Goal: Task Accomplishment & Management: Use online tool/utility

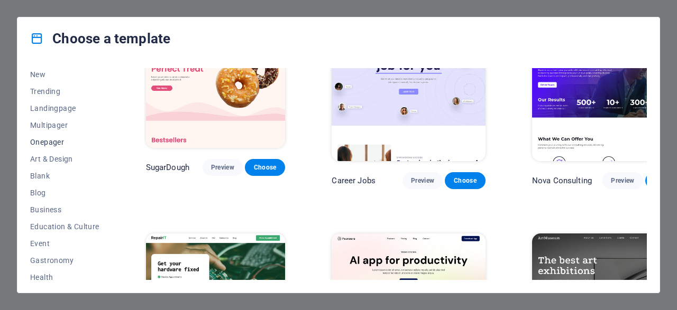
scroll to position [51, 0]
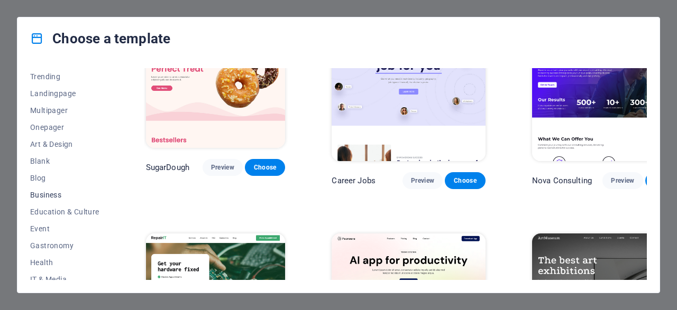
click at [43, 194] on span "Business" at bounding box center [64, 195] width 69 height 8
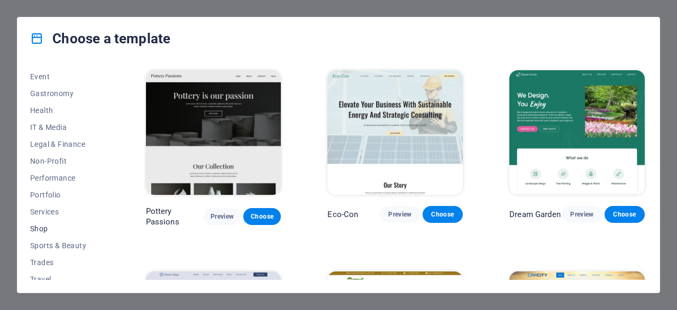
scroll to position [227, 0]
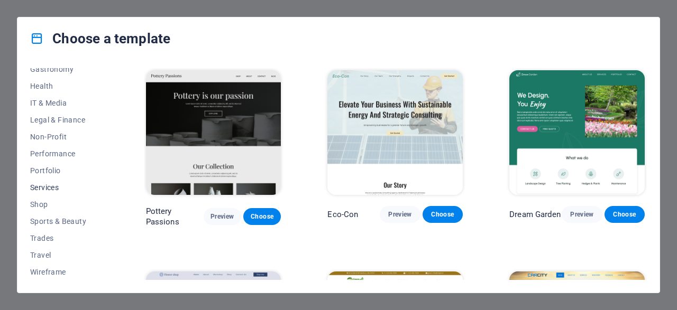
click at [45, 193] on button "Services" at bounding box center [64, 187] width 69 height 17
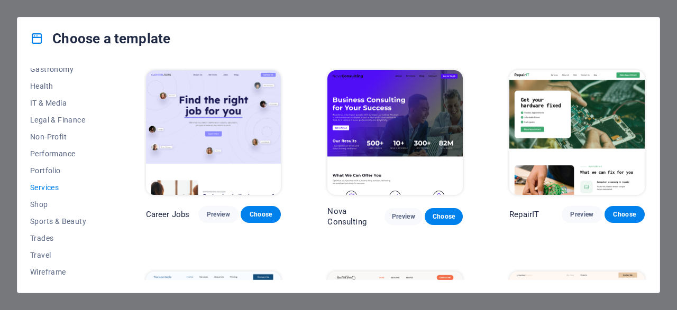
click at [417, 126] on img at bounding box center [394, 132] width 135 height 125
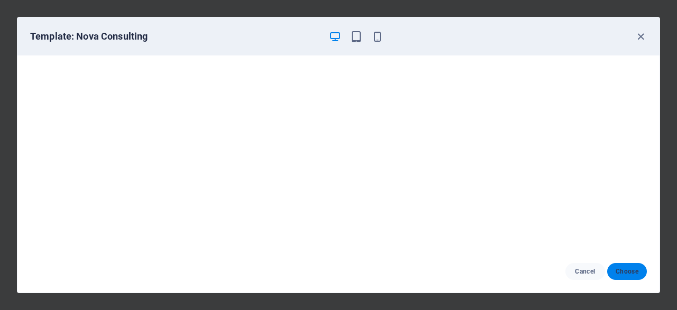
click at [621, 276] on button "Choose" at bounding box center [627, 271] width 40 height 17
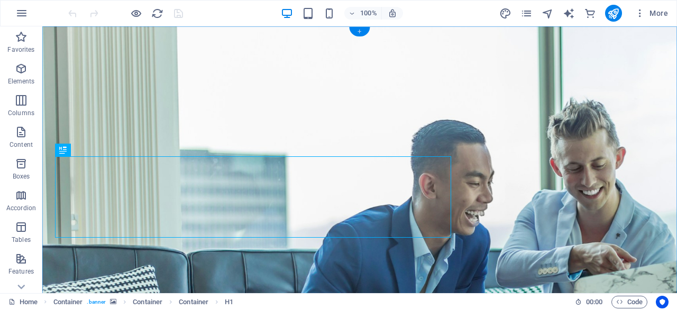
drag, startPoint x: 360, startPoint y: 30, endPoint x: 159, endPoint y: 5, distance: 203.4
click at [360, 30] on div "+" at bounding box center [359, 32] width 21 height 10
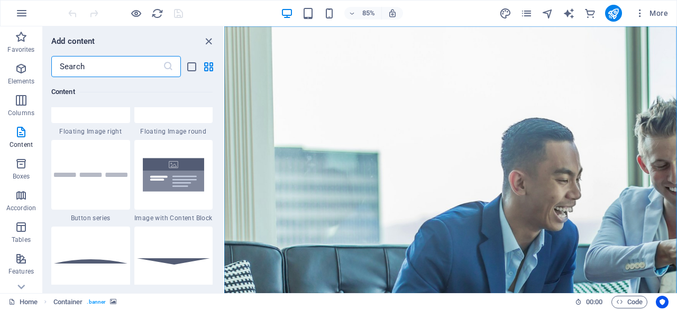
scroll to position [2408, 0]
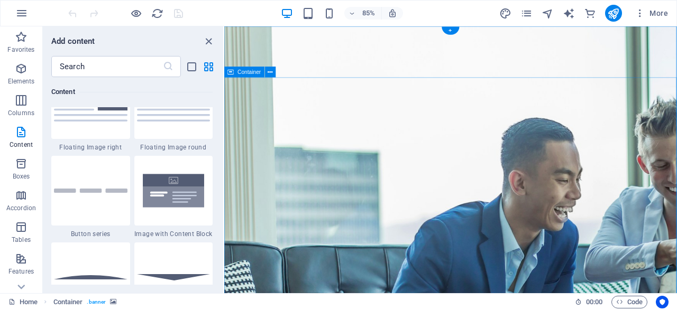
click at [267, 74] on button at bounding box center [270, 72] width 11 height 11
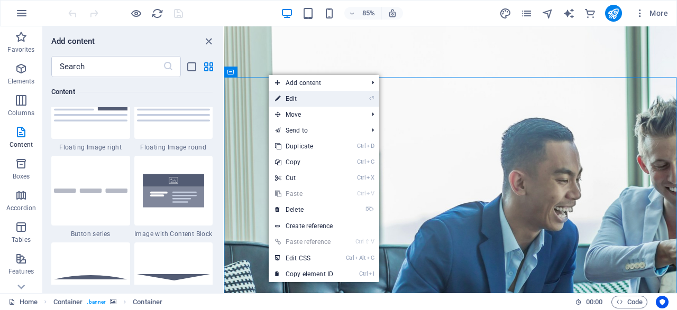
click at [279, 95] on icon at bounding box center [277, 99] width 5 height 16
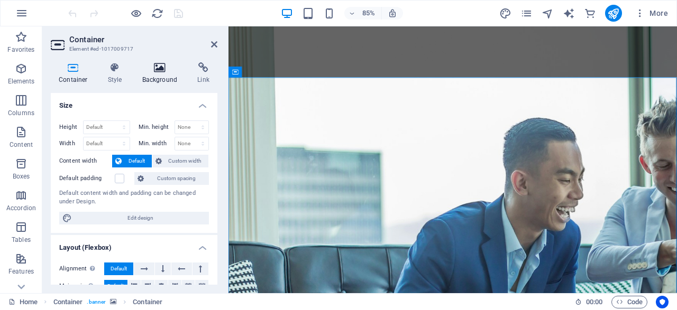
click at [160, 75] on h4 "Background" at bounding box center [162, 73] width 56 height 22
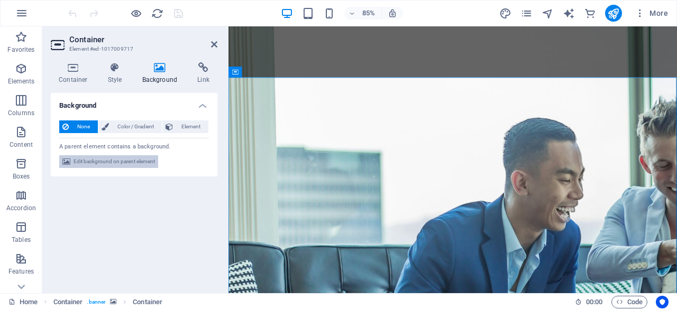
click at [108, 158] on span "Edit background on parent element" at bounding box center [113, 161] width 81 height 13
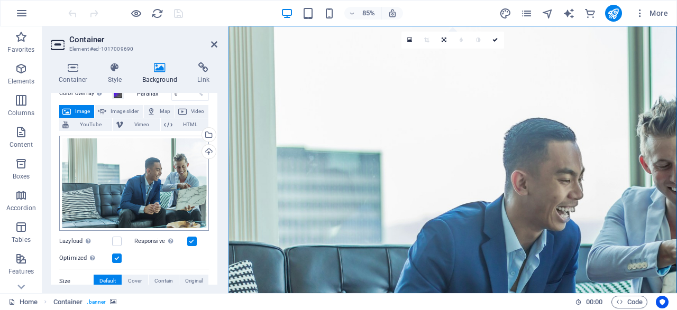
scroll to position [0, 0]
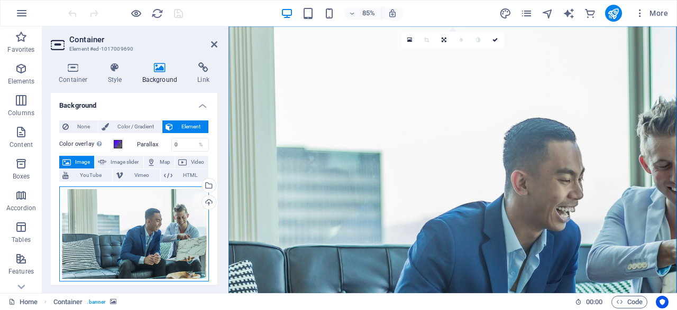
click at [104, 212] on div "Drag files here, click to choose files or select files from Files or our free s…" at bounding box center [134, 235] width 150 height 96
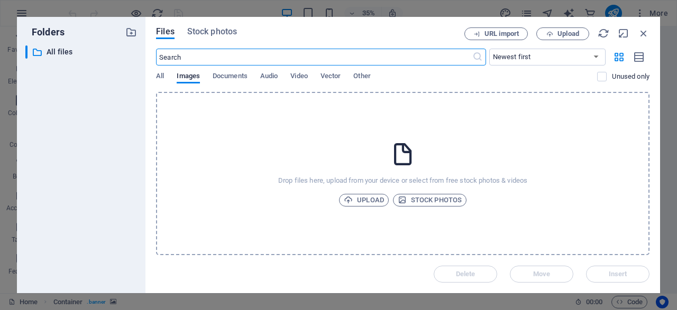
click at [380, 190] on div "Drop files here, upload from your device or select from free stock photos & vid…" at bounding box center [402, 173] width 493 height 163
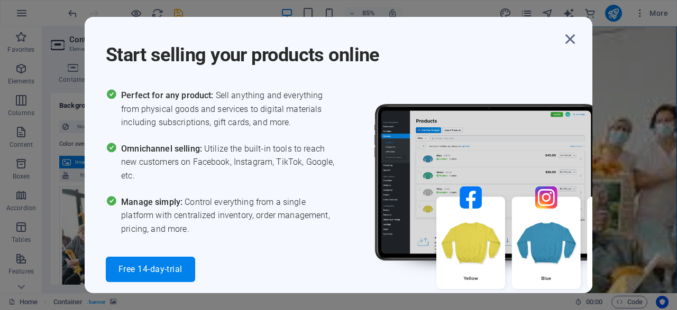
drag, startPoint x: 576, startPoint y: 41, endPoint x: 558, endPoint y: 64, distance: 28.7
click at [576, 41] on icon "button" at bounding box center [569, 39] width 19 height 19
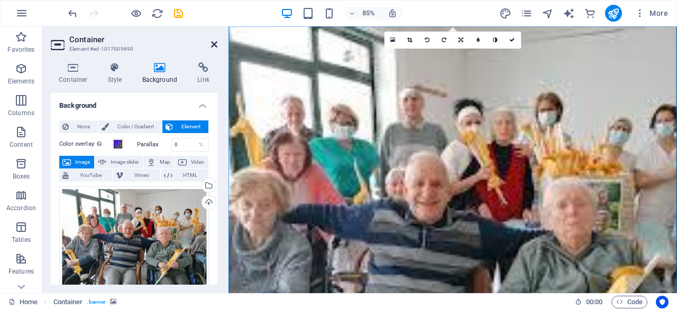
click at [214, 45] on icon at bounding box center [214, 44] width 6 height 8
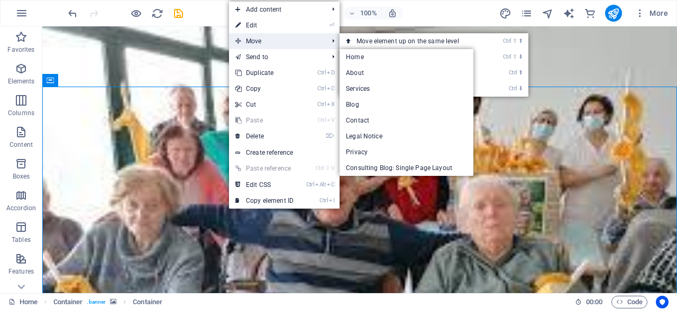
click at [253, 42] on span "Move" at bounding box center [276, 41] width 95 height 16
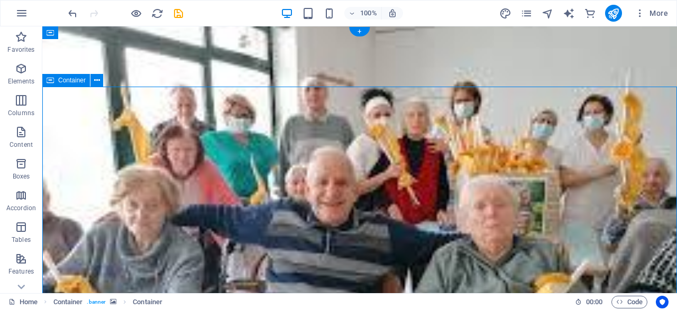
drag, startPoint x: 452, startPoint y: 125, endPoint x: 357, endPoint y: 122, distance: 95.2
drag, startPoint x: 402, startPoint y: 112, endPoint x: 402, endPoint y: 118, distance: 5.8
drag, startPoint x: 439, startPoint y: 138, endPoint x: 142, endPoint y: 159, distance: 297.7
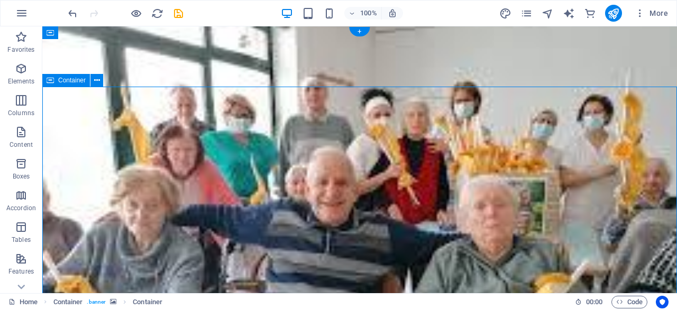
click at [94, 84] on button at bounding box center [96, 80] width 13 height 13
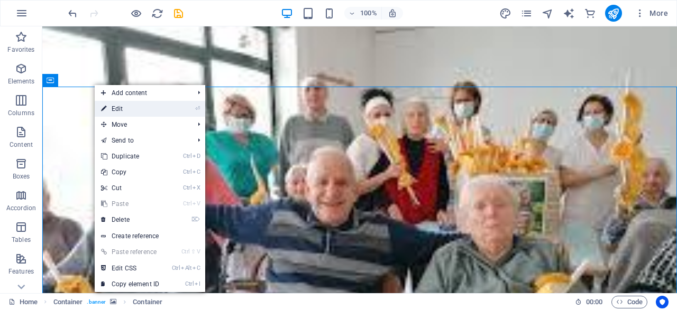
click at [125, 107] on link "⏎ Edit" at bounding box center [130, 109] width 71 height 16
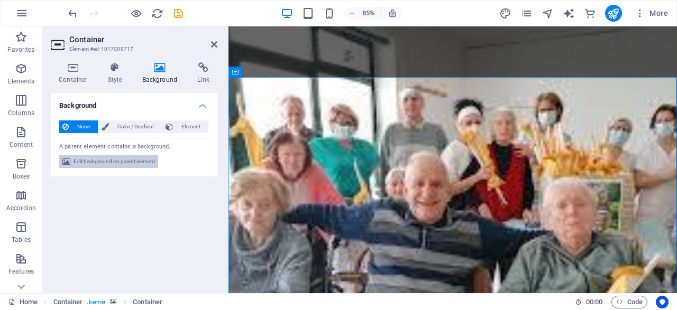
click at [108, 158] on span "Edit background on parent element" at bounding box center [113, 161] width 81 height 13
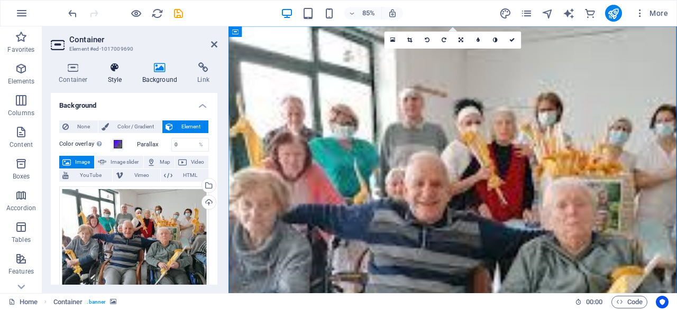
click at [114, 75] on h4 "Style" at bounding box center [117, 73] width 34 height 22
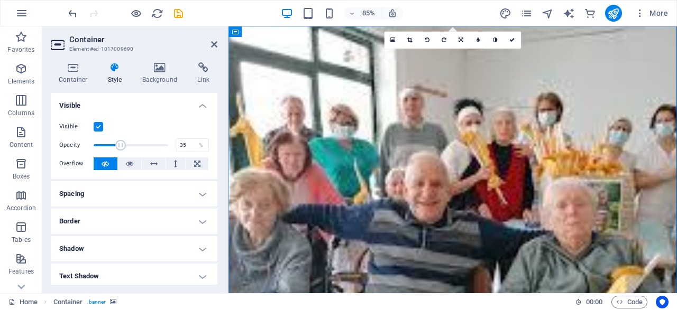
drag, startPoint x: 163, startPoint y: 144, endPoint x: 119, endPoint y: 145, distance: 44.4
click at [119, 145] on span at bounding box center [120, 145] width 11 height 11
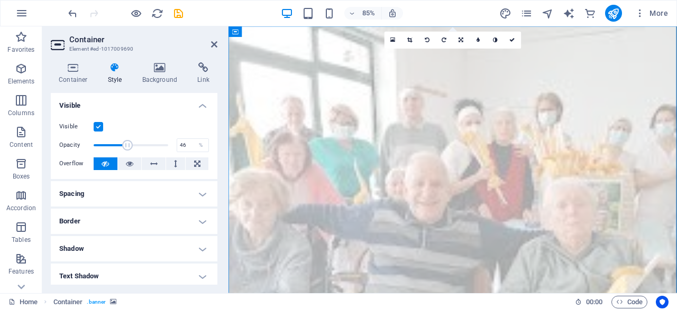
click at [127, 141] on span at bounding box center [131, 145] width 75 height 16
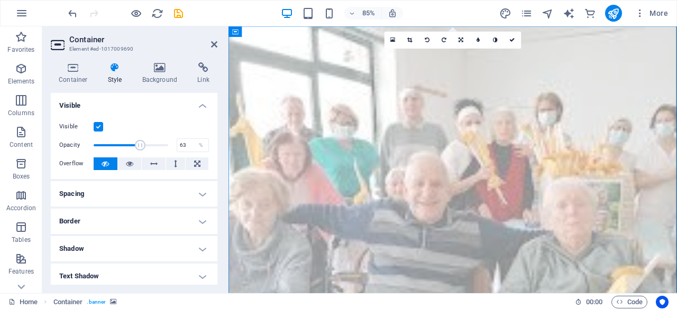
click at [140, 144] on span at bounding box center [131, 145] width 75 height 16
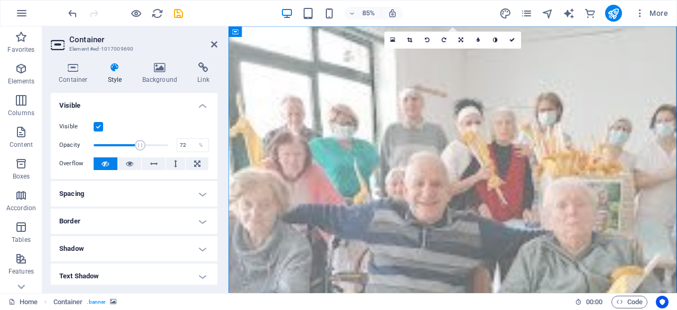
click at [147, 144] on span at bounding box center [131, 145] width 75 height 16
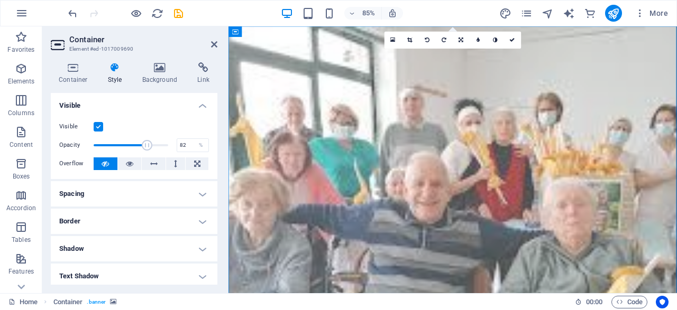
click at [154, 146] on span at bounding box center [131, 145] width 75 height 16
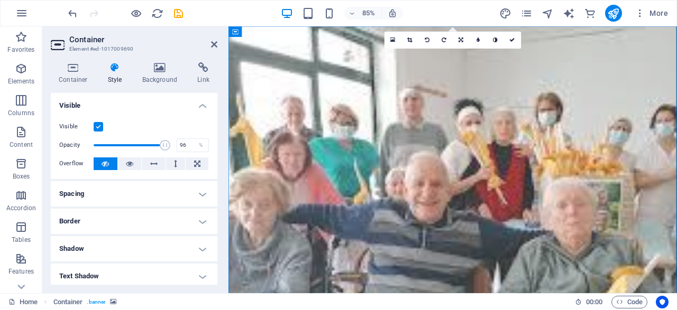
click at [165, 144] on span at bounding box center [131, 145] width 75 height 16
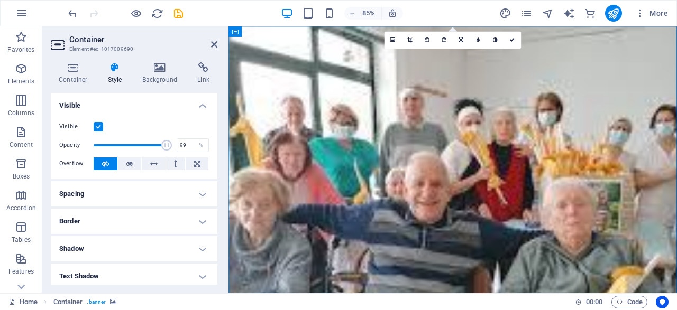
type input "100"
drag, startPoint x: 167, startPoint y: 145, endPoint x: 181, endPoint y: 147, distance: 13.8
click at [181, 147] on div "Opacity 100 %" at bounding box center [134, 145] width 150 height 16
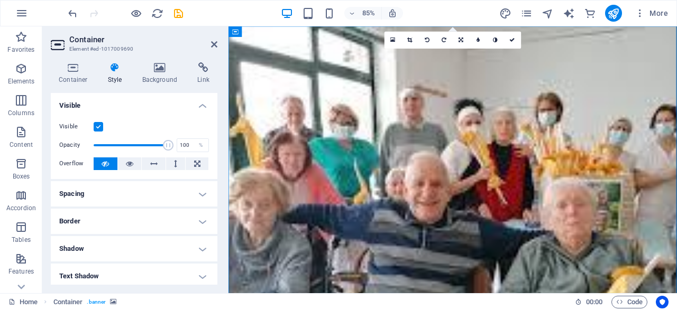
click at [121, 198] on h4 "Spacing" at bounding box center [134, 193] width 167 height 25
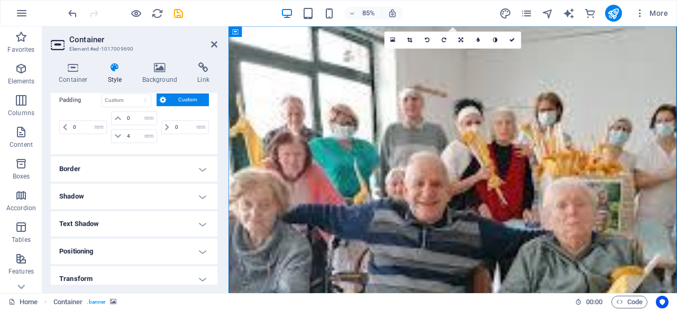
scroll to position [152, 0]
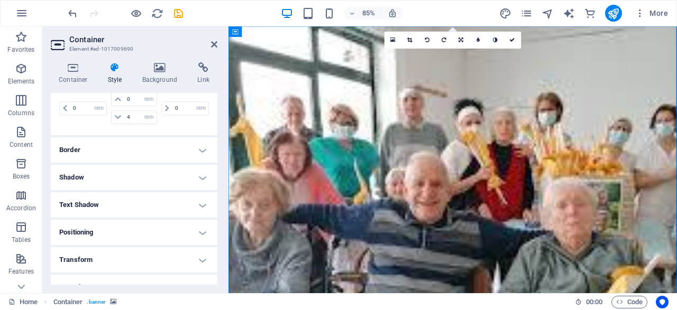
click at [127, 152] on h4 "Border" at bounding box center [134, 149] width 167 height 25
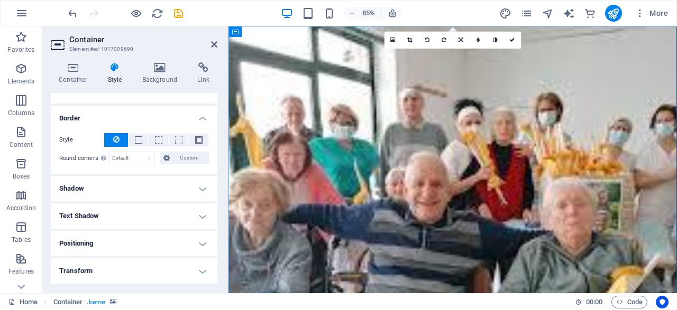
scroll to position [203, 0]
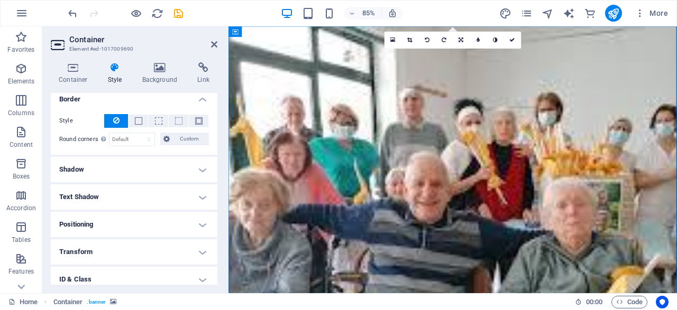
click at [135, 200] on h4 "Text Shadow" at bounding box center [134, 196] width 167 height 25
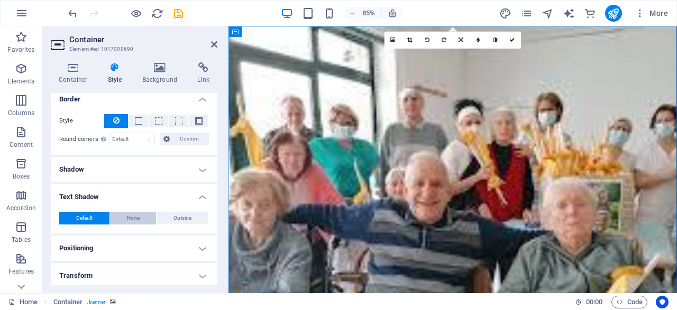
click at [128, 212] on span "None" at bounding box center [133, 218] width 13 height 13
click at [99, 217] on button "Default" at bounding box center [84, 218] width 50 height 13
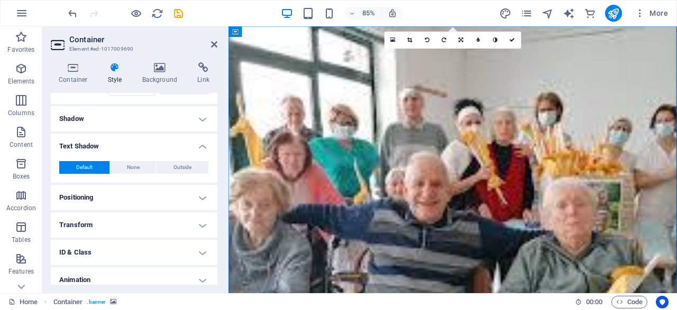
scroll to position [286, 0]
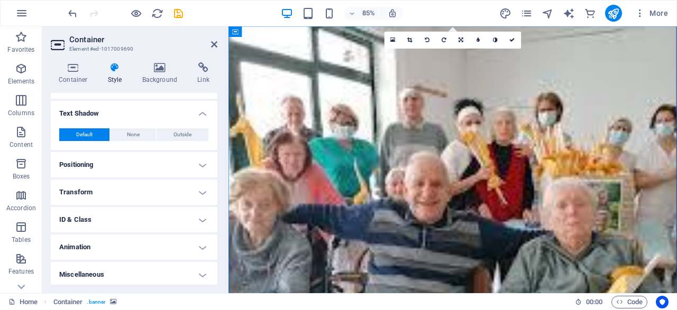
click at [207, 114] on h4 "Text Shadow" at bounding box center [134, 110] width 167 height 19
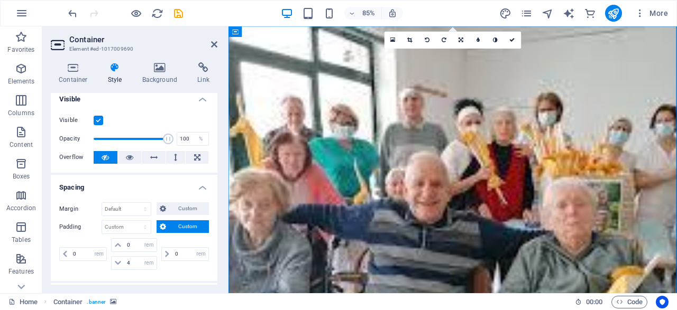
scroll to position [0, 0]
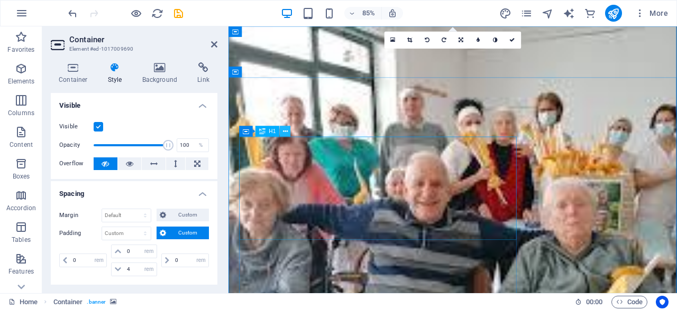
click at [285, 131] on icon at bounding box center [285, 132] width 5 height 10
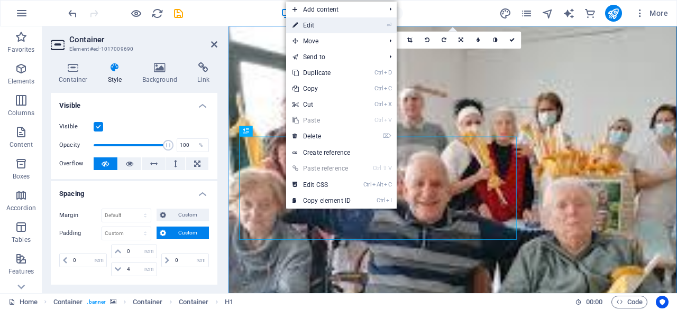
drag, startPoint x: 316, startPoint y: 29, endPoint x: 99, endPoint y: 38, distance: 216.9
click at [316, 29] on link "⏎ Edit" at bounding box center [321, 25] width 71 height 16
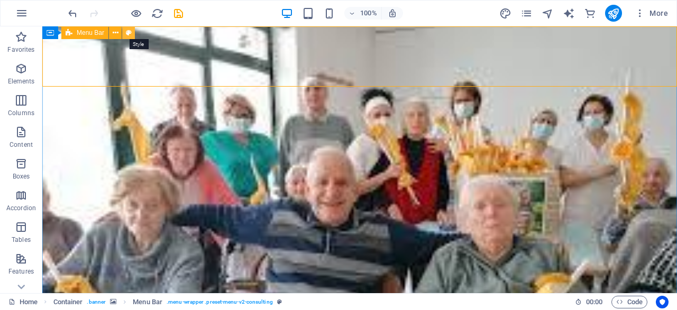
click at [131, 28] on icon at bounding box center [129, 32] width 6 height 11
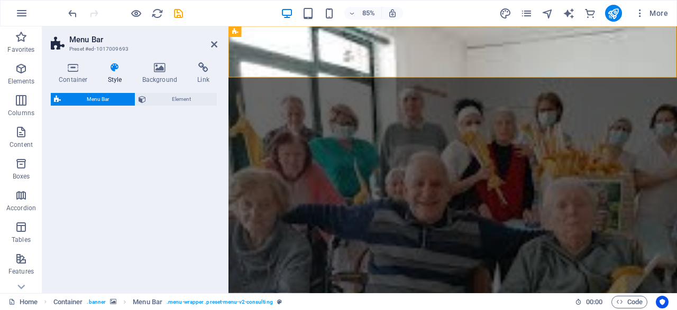
select select "rem"
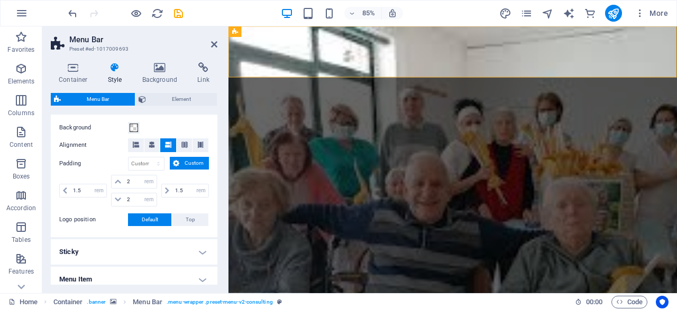
scroll to position [203, 0]
click at [186, 160] on span "Custom" at bounding box center [193, 162] width 23 height 13
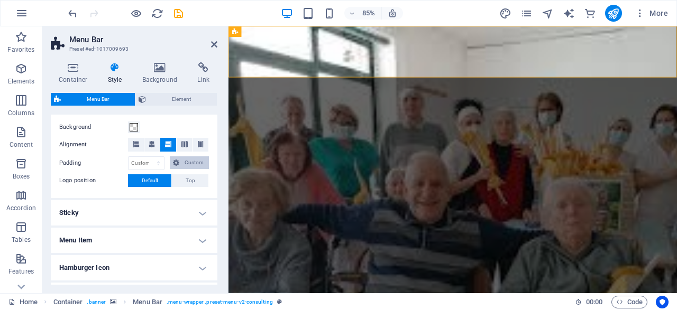
click at [183, 165] on span "Custom" at bounding box center [193, 162] width 23 height 13
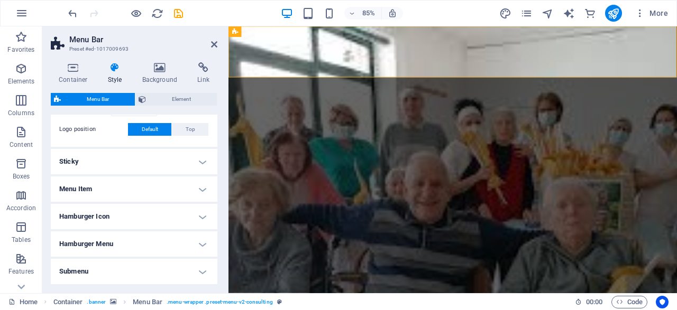
scroll to position [333, 0]
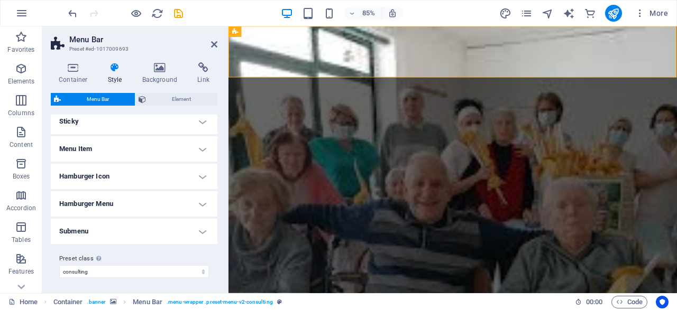
click at [145, 205] on h4 "Hamburger Menu" at bounding box center [134, 203] width 167 height 25
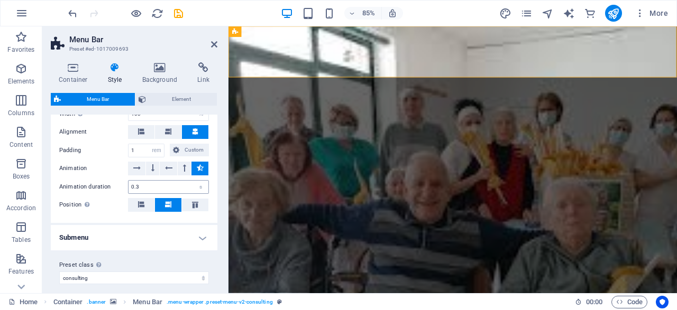
scroll to position [491, 0]
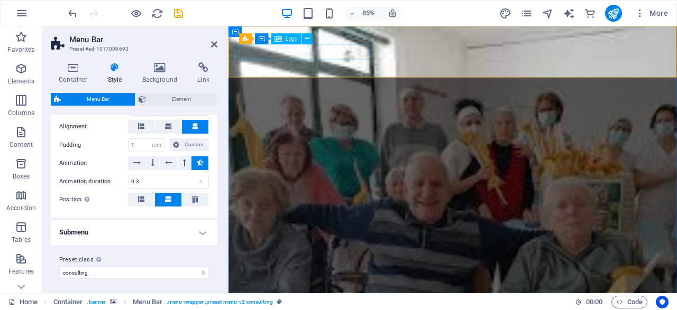
click at [285, 41] on div "Logo" at bounding box center [286, 38] width 30 height 11
click at [302, 39] on button at bounding box center [306, 38] width 11 height 11
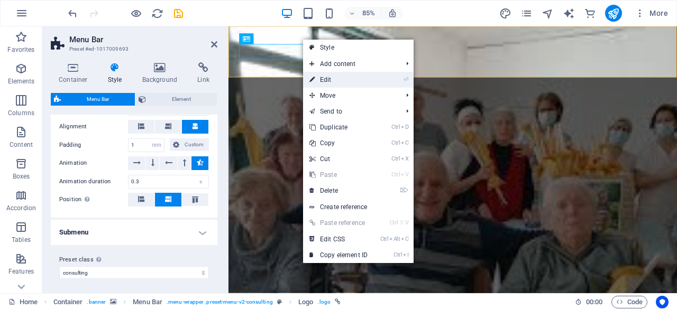
click at [335, 79] on link "⏎ Edit" at bounding box center [338, 80] width 71 height 16
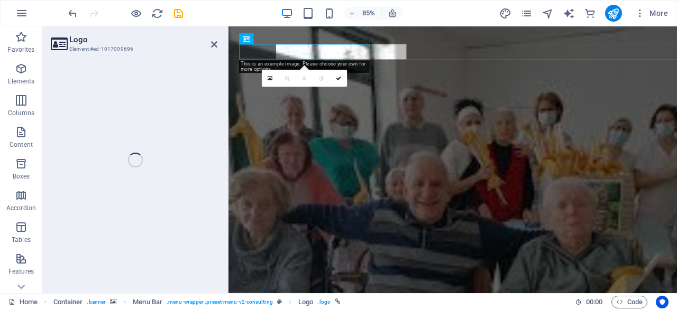
select select "px"
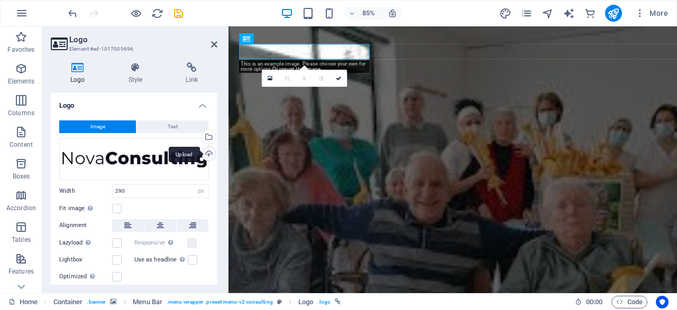
click at [206, 157] on div "Upload" at bounding box center [208, 155] width 16 height 16
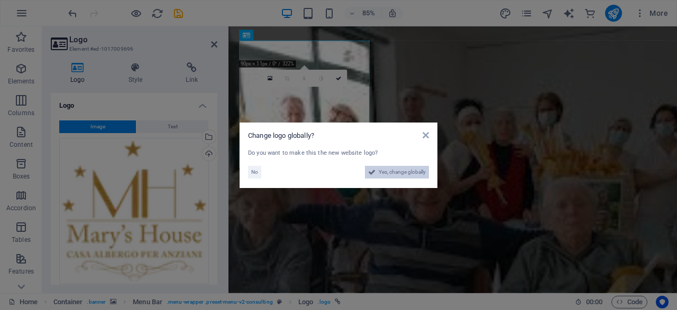
click at [396, 174] on span "Yes, change globally" at bounding box center [401, 172] width 47 height 13
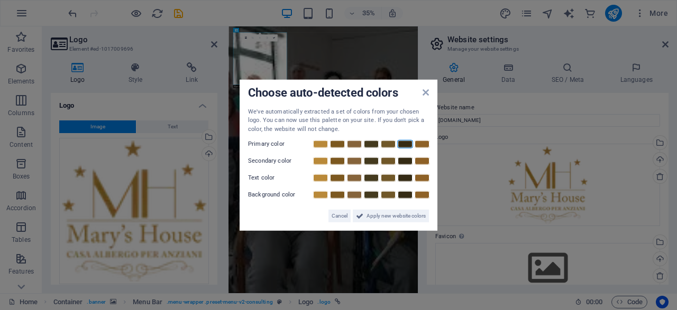
click at [403, 143] on link at bounding box center [405, 144] width 16 height 8
click at [428, 97] on div "Choose auto-detected colors" at bounding box center [338, 93] width 181 height 11
click at [428, 95] on icon at bounding box center [425, 92] width 6 height 8
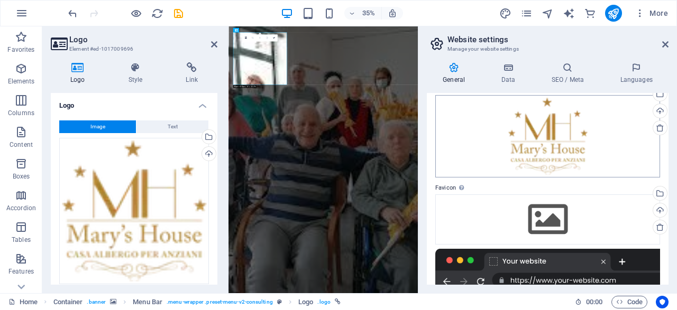
scroll to position [0, 0]
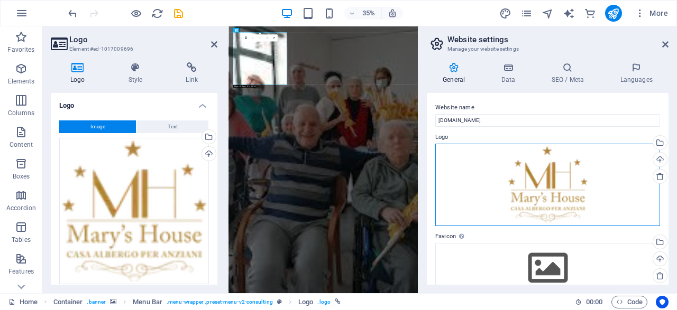
click at [658, 225] on div "Drag files here, click to choose files or select files from Files or our free s…" at bounding box center [547, 185] width 225 height 83
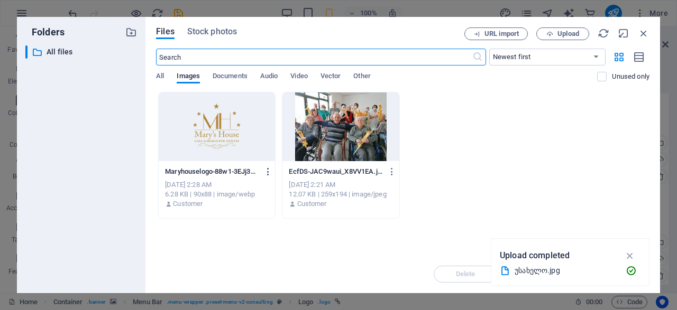
click at [268, 172] on icon "button" at bounding box center [268, 172] width 10 height 10
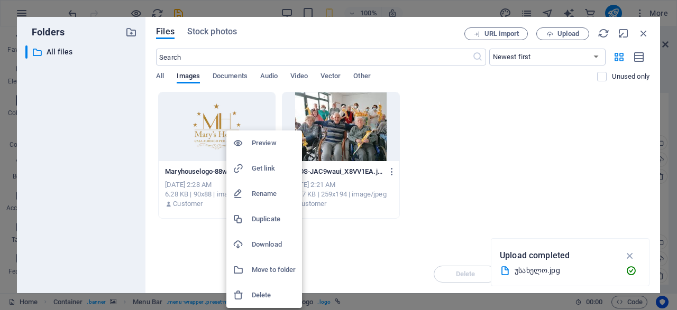
click at [244, 145] on div at bounding box center [242, 143] width 19 height 11
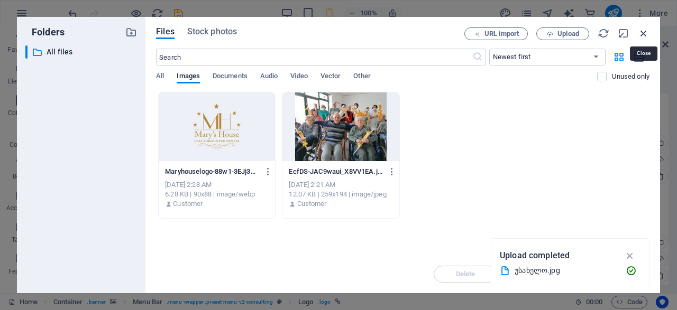
click at [642, 36] on icon "button" at bounding box center [643, 33] width 12 height 12
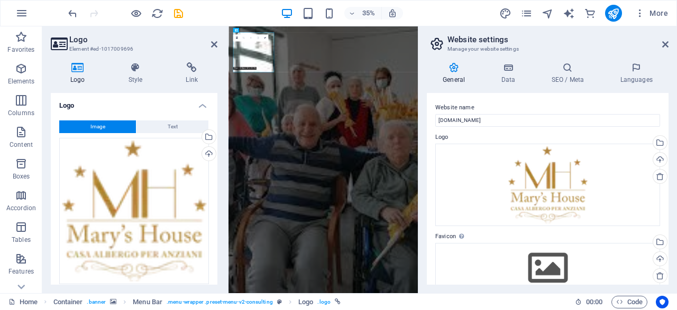
type input "290"
click at [672, 46] on aside "Website settings Manage your website settings General Data SEO / Meta Languages…" at bounding box center [547, 159] width 259 height 267
click at [663, 40] on icon at bounding box center [665, 44] width 6 height 8
